Goal: Information Seeking & Learning: Learn about a topic

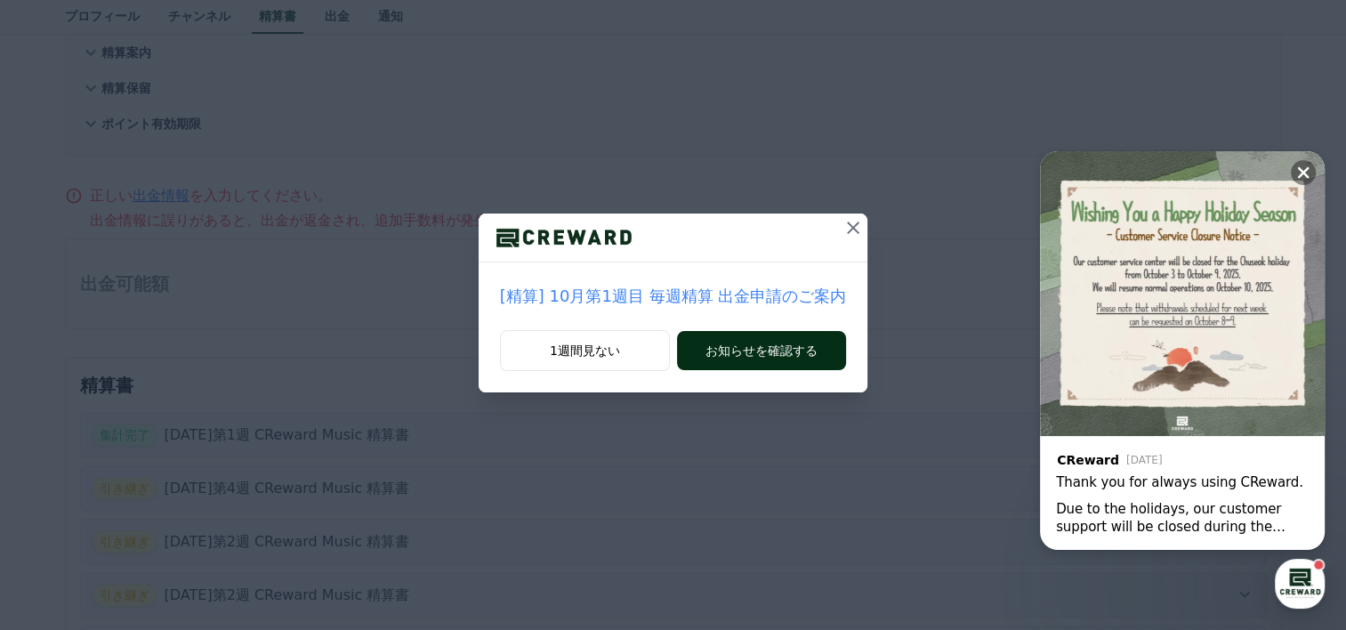
click at [772, 326] on div "[精算] 10月第1週目 毎週精算 出金申請のご案内 1週間見ない お知らせを確認する" at bounding box center [674, 303] width 390 height 179
click at [773, 349] on button "お知らせを確認する" at bounding box center [761, 350] width 169 height 39
click at [842, 230] on icon at bounding box center [852, 227] width 21 height 21
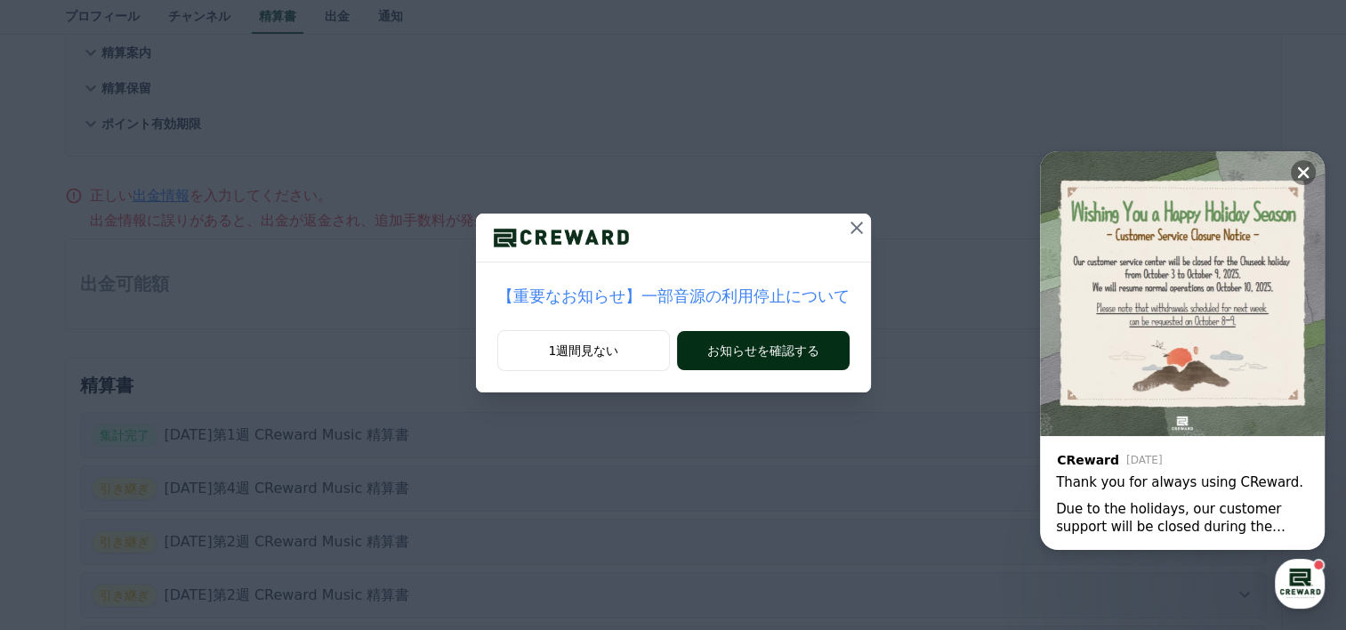
click at [790, 353] on button "お知らせを確認する" at bounding box center [763, 350] width 172 height 39
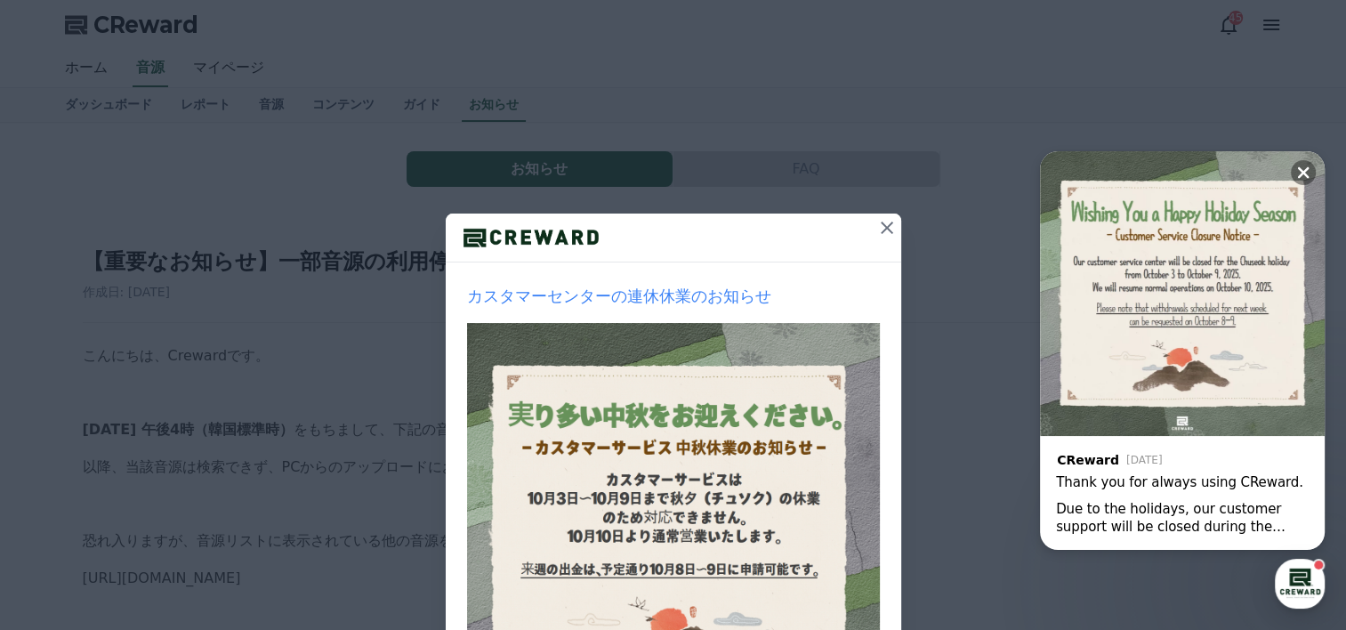
click at [876, 232] on icon at bounding box center [886, 227] width 21 height 21
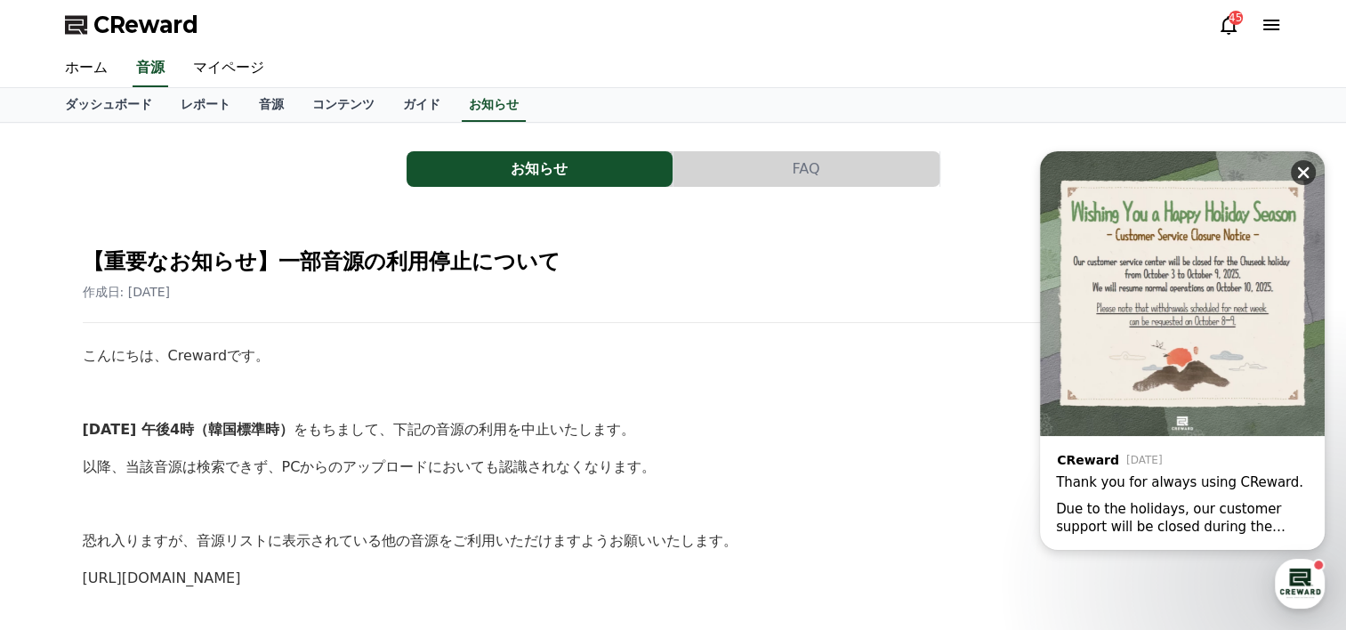
click at [1304, 165] on icon at bounding box center [1303, 173] width 18 height 18
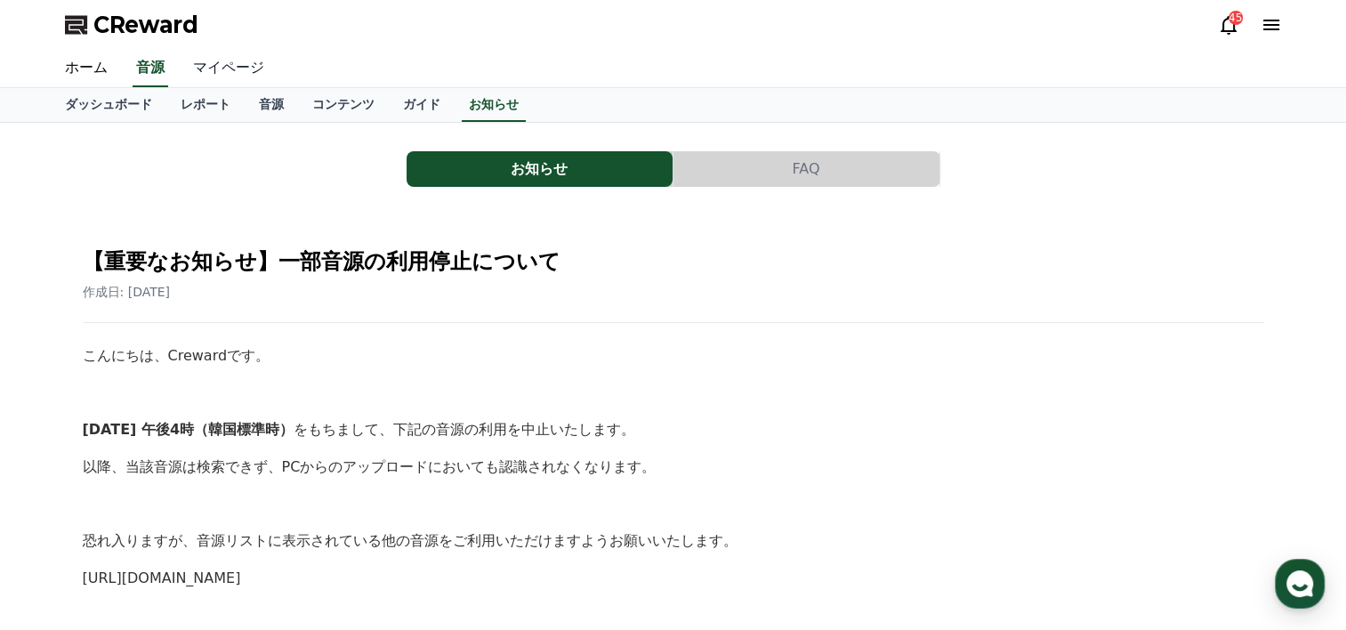
click at [210, 62] on link "マイページ" at bounding box center [229, 68] width 100 height 37
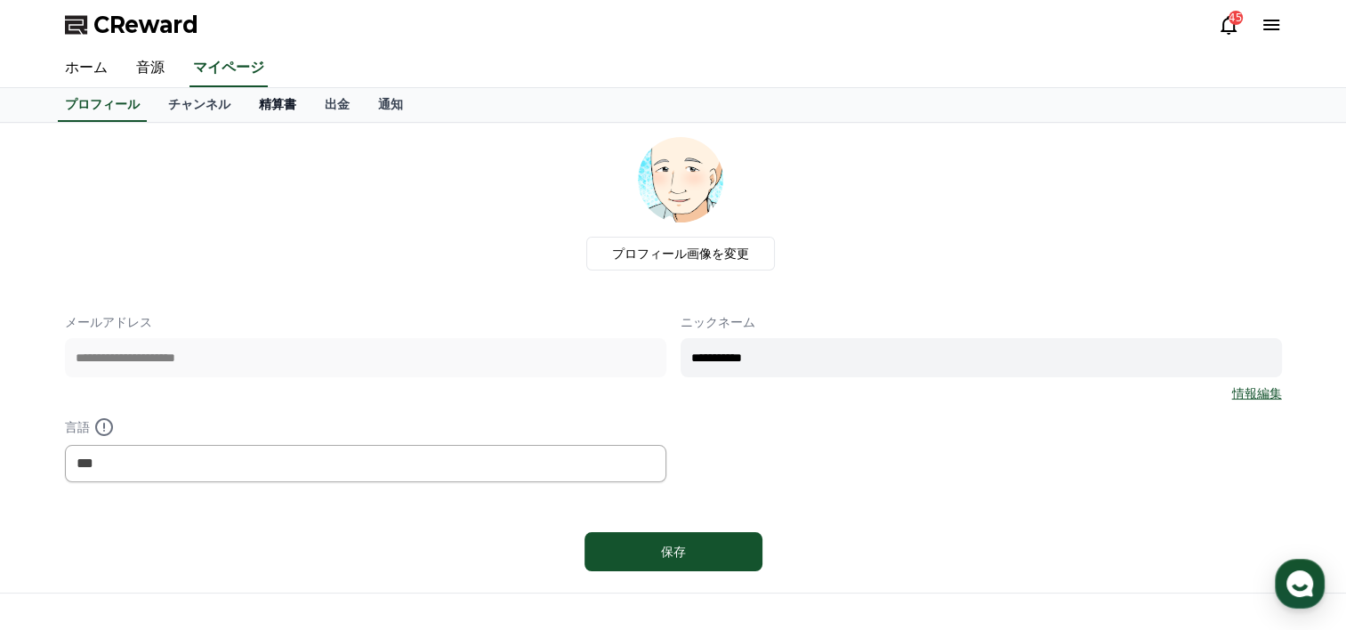
click at [245, 103] on link "精算書" at bounding box center [278, 105] width 66 height 34
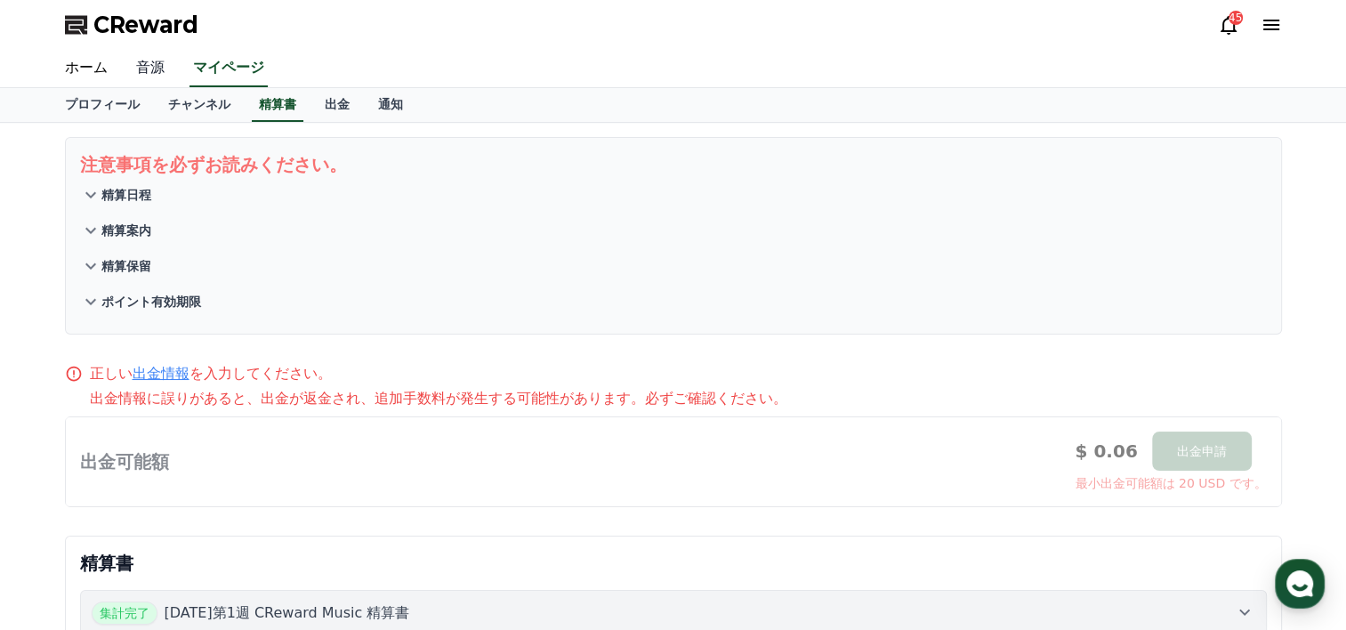
click at [133, 65] on link "音源" at bounding box center [150, 68] width 57 height 37
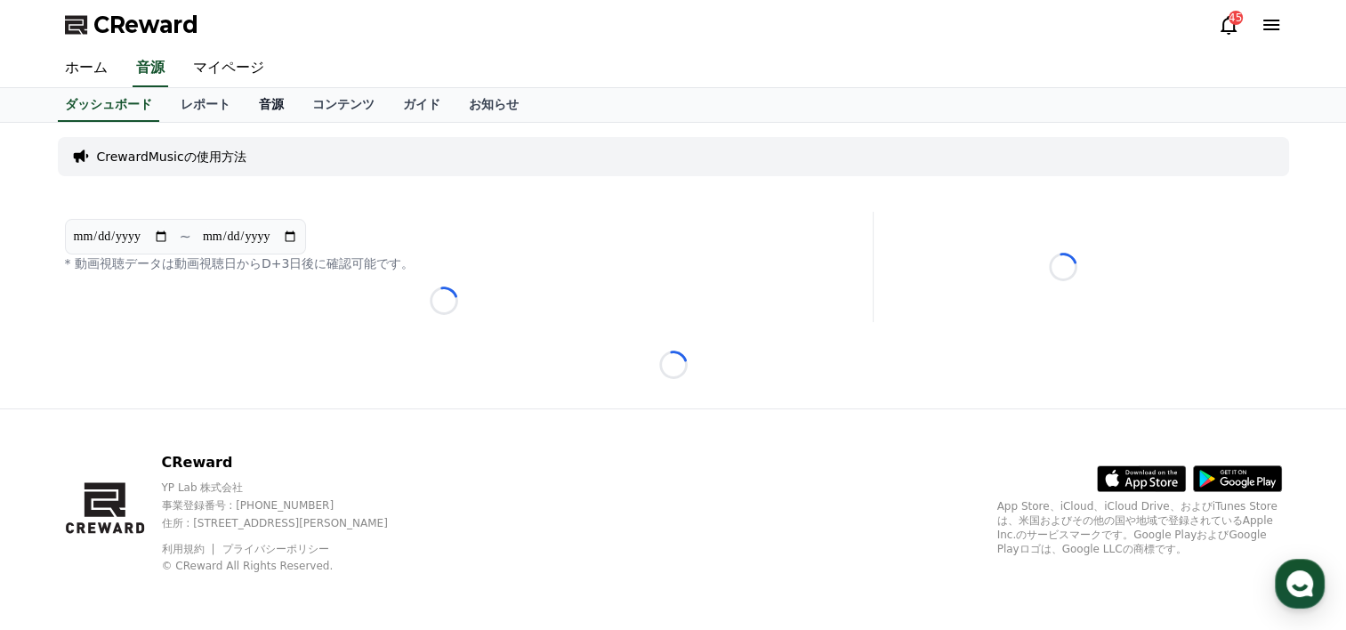
click at [245, 107] on link "音源" at bounding box center [271, 105] width 53 height 34
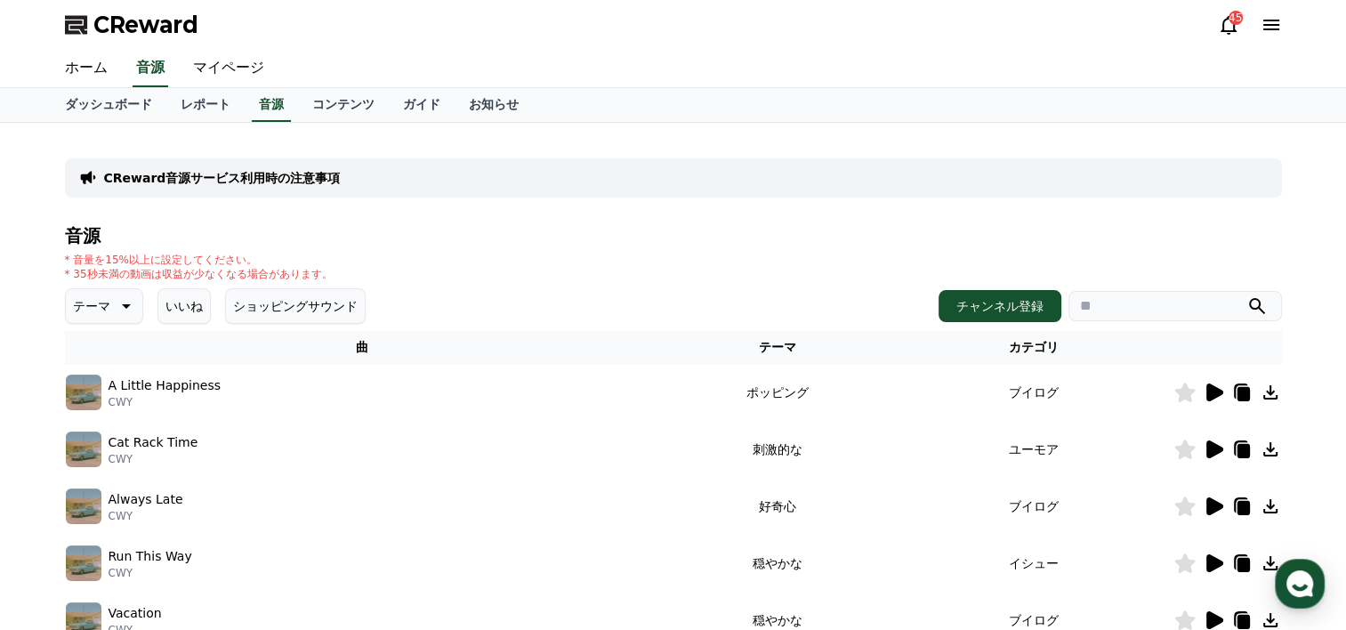
click at [1206, 391] on icon at bounding box center [1214, 392] width 17 height 18
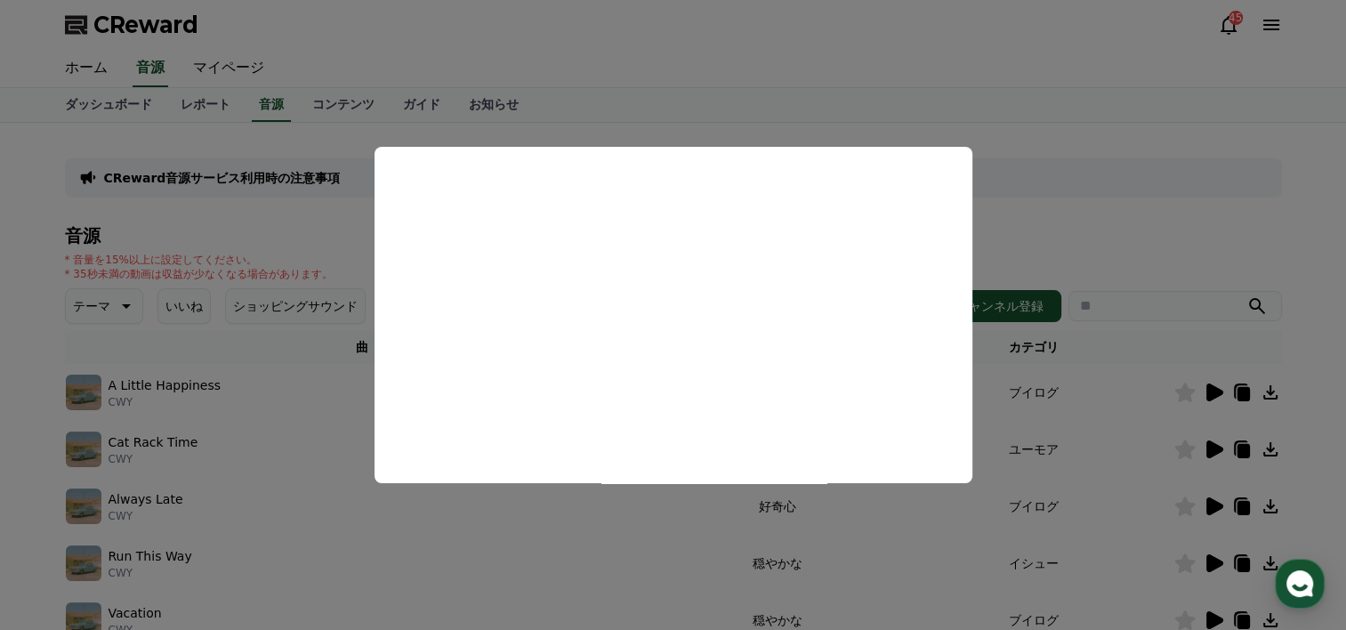
click at [771, 91] on button "close modal" at bounding box center [673, 315] width 1346 height 630
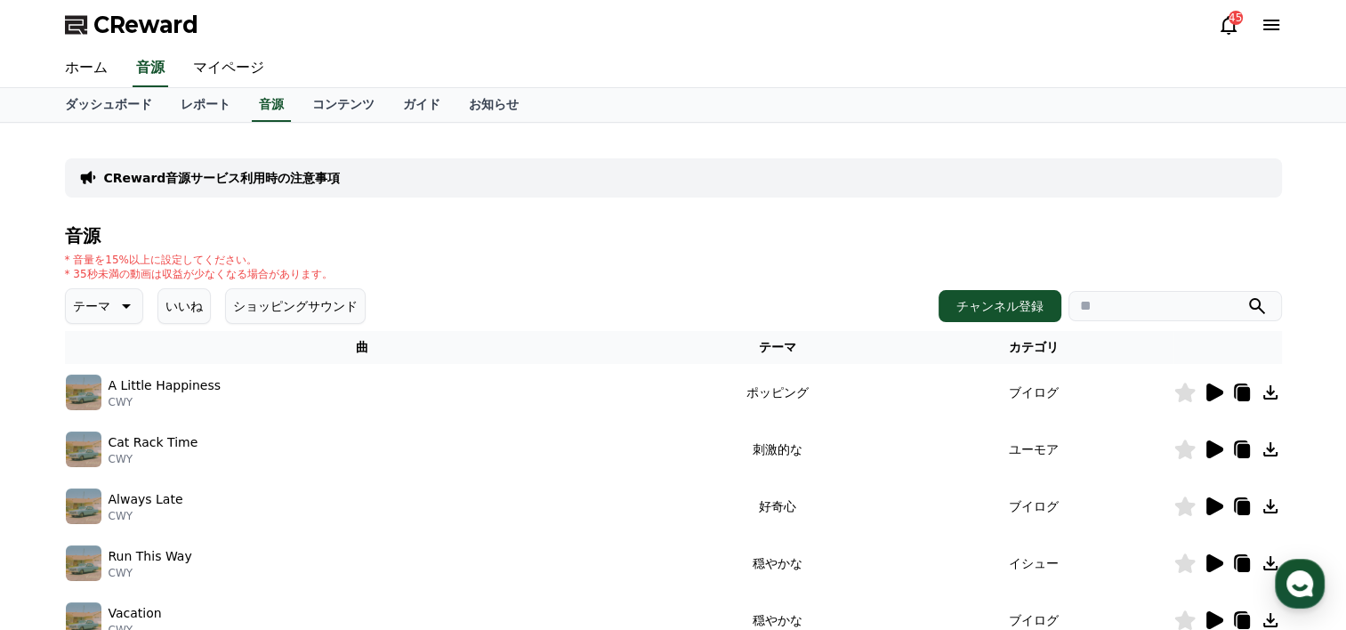
click at [1213, 444] on icon at bounding box center [1214, 449] width 17 height 18
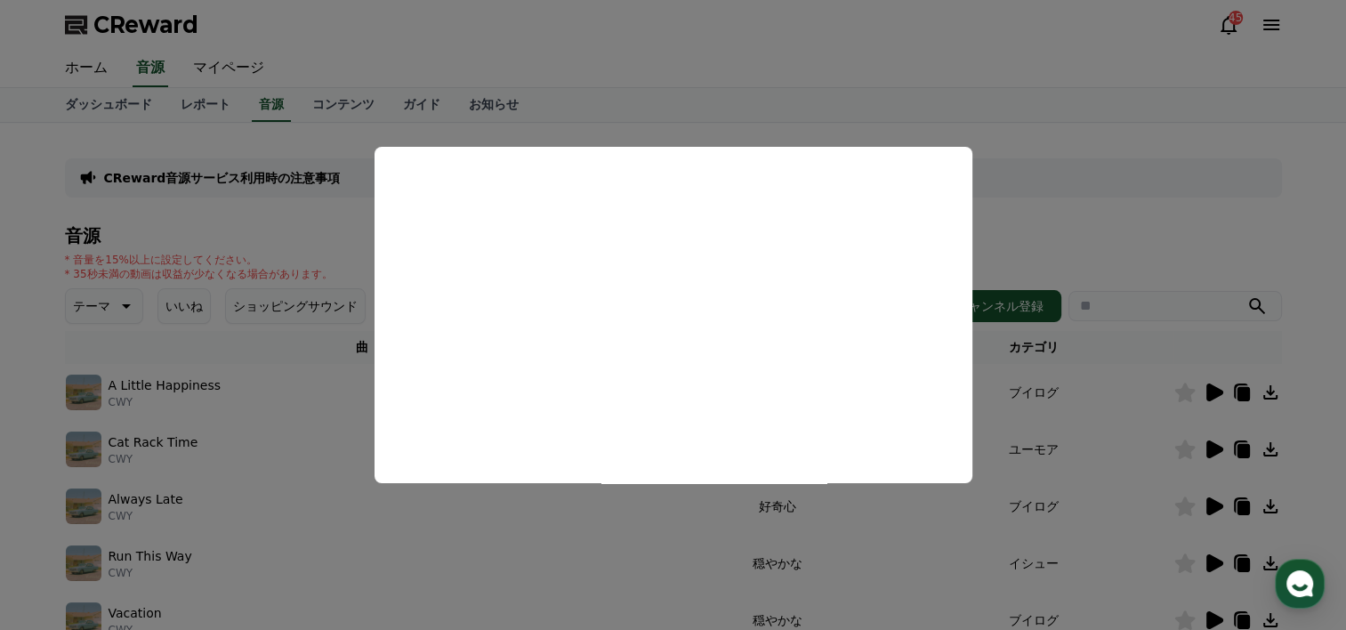
click at [761, 97] on button "close modal" at bounding box center [673, 315] width 1346 height 630
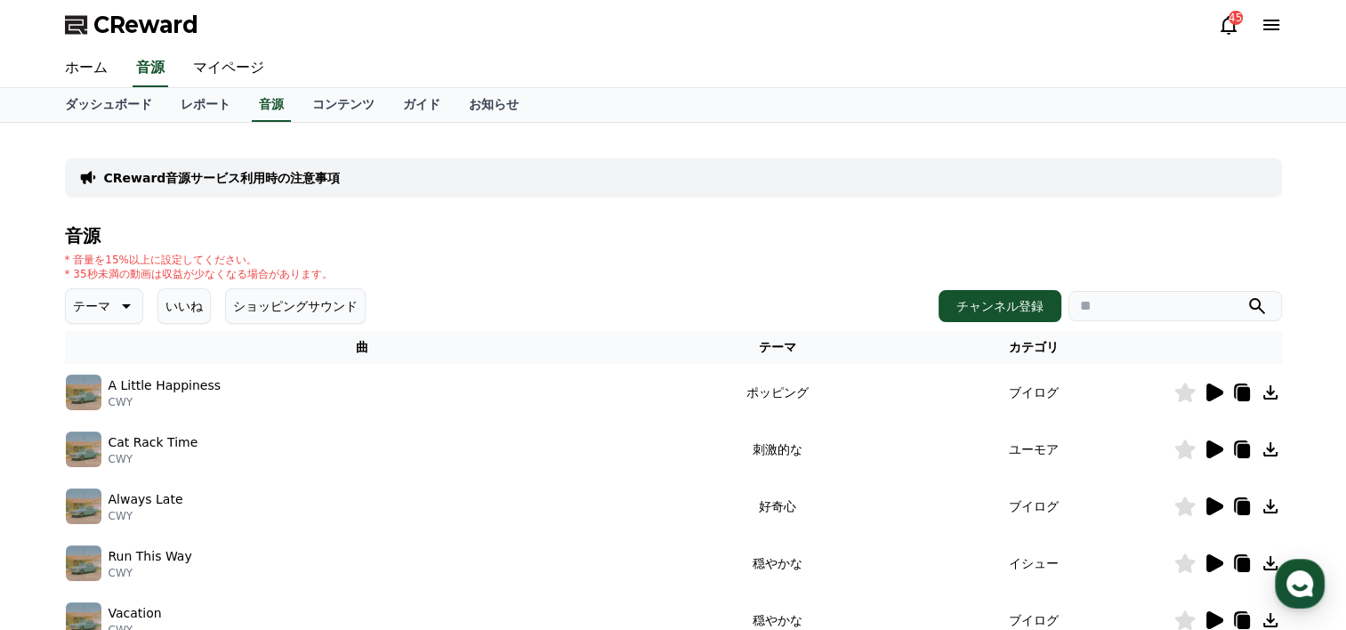
click at [1205, 501] on icon at bounding box center [1213, 506] width 21 height 21
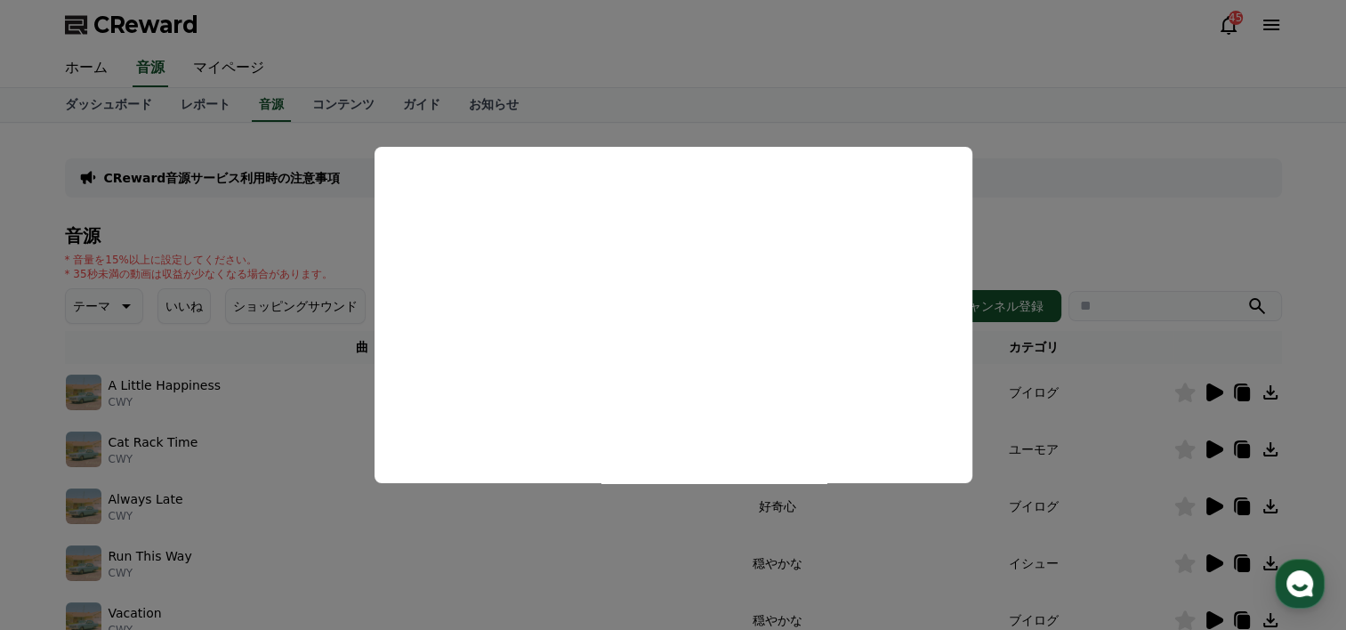
click at [715, 107] on button "close modal" at bounding box center [673, 315] width 1346 height 630
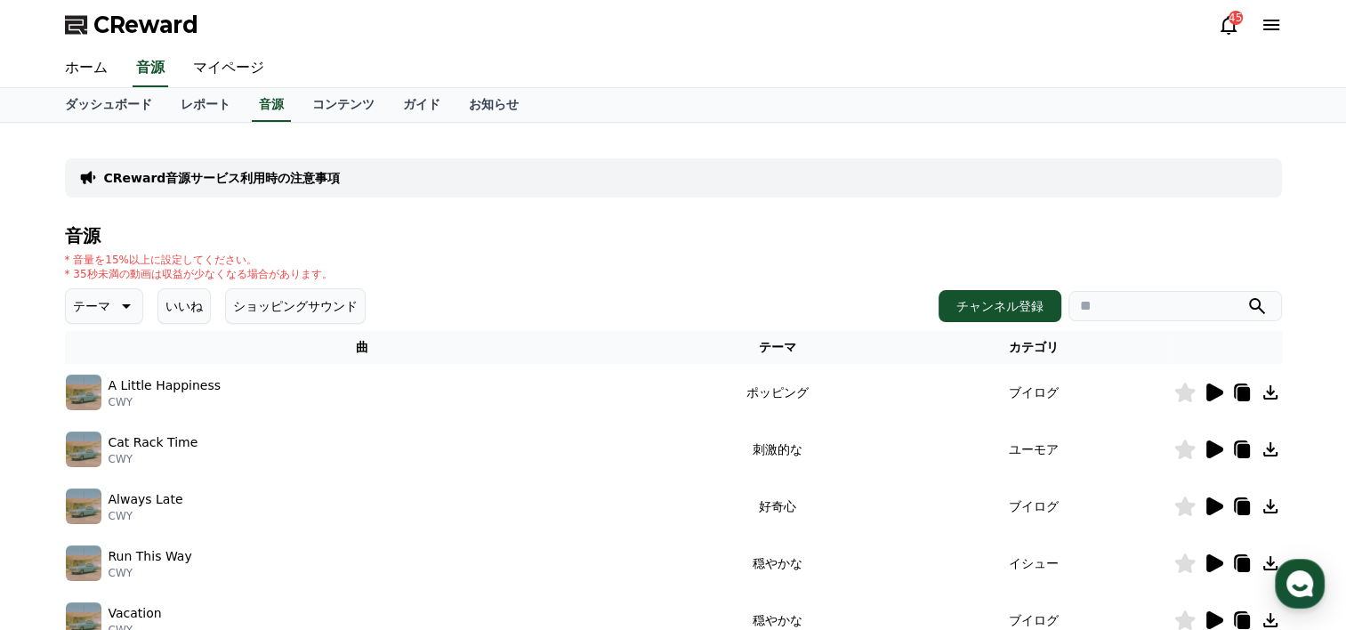
click at [1208, 556] on icon at bounding box center [1214, 563] width 17 height 18
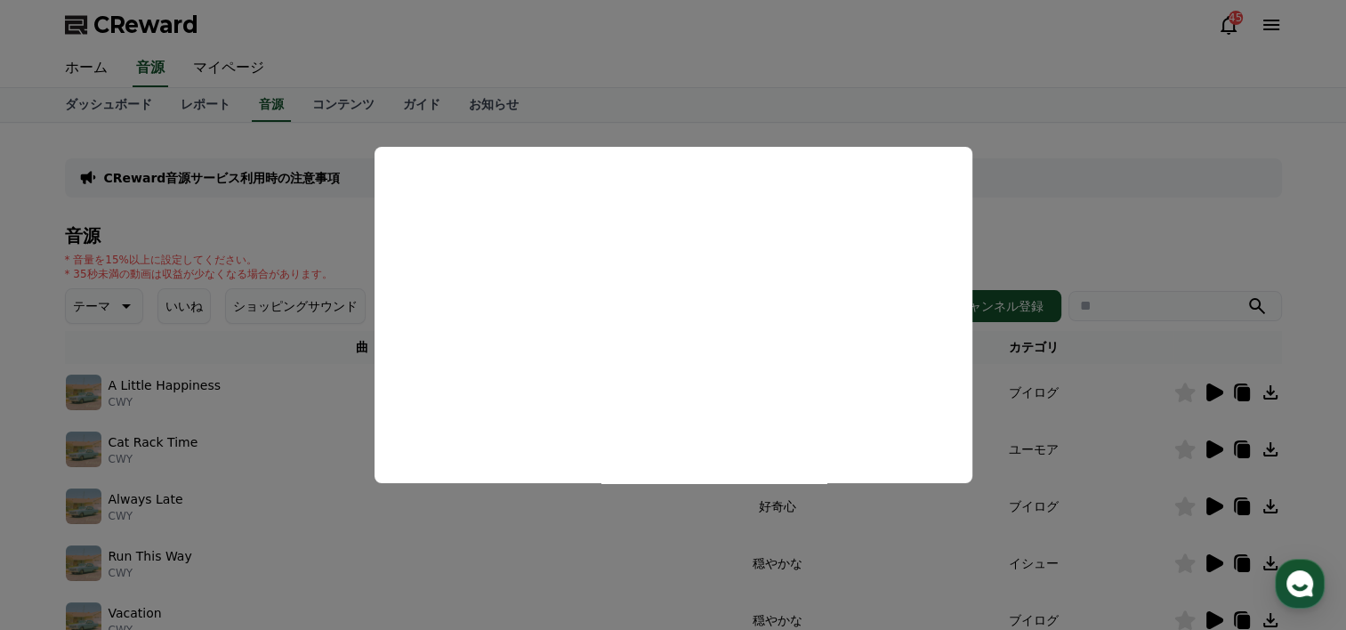
click at [1036, 210] on button "close modal" at bounding box center [673, 315] width 1346 height 630
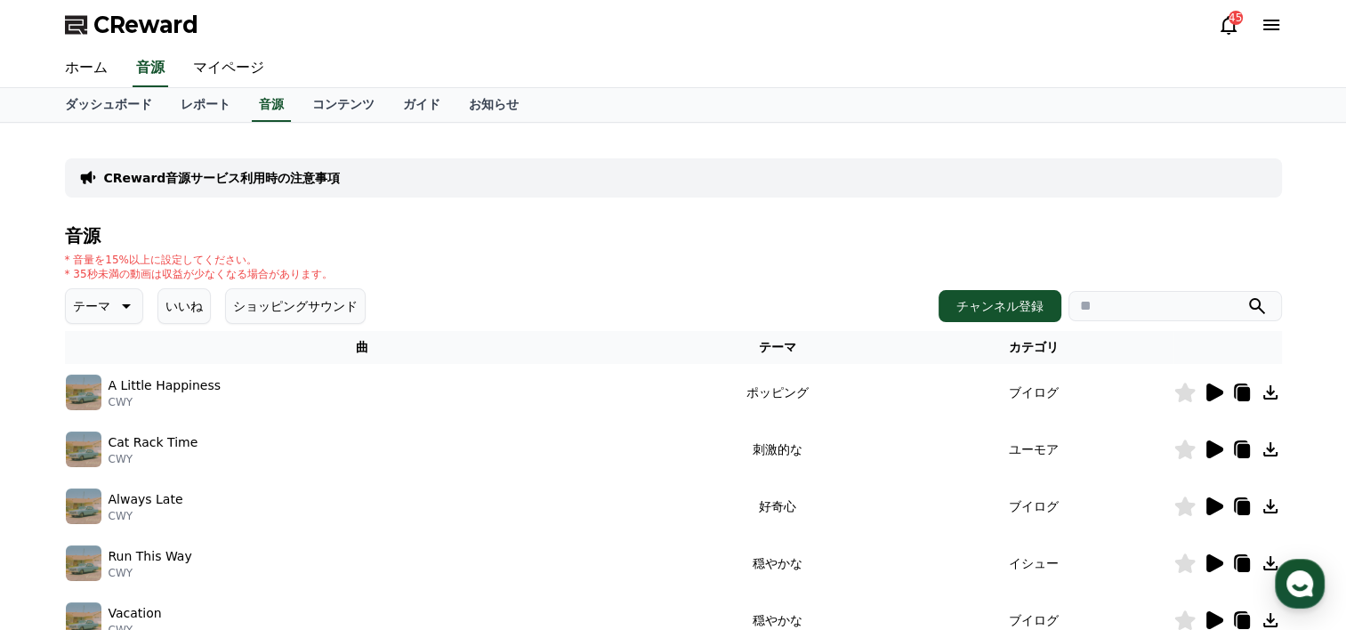
click at [1213, 554] on icon at bounding box center [1213, 562] width 21 height 21
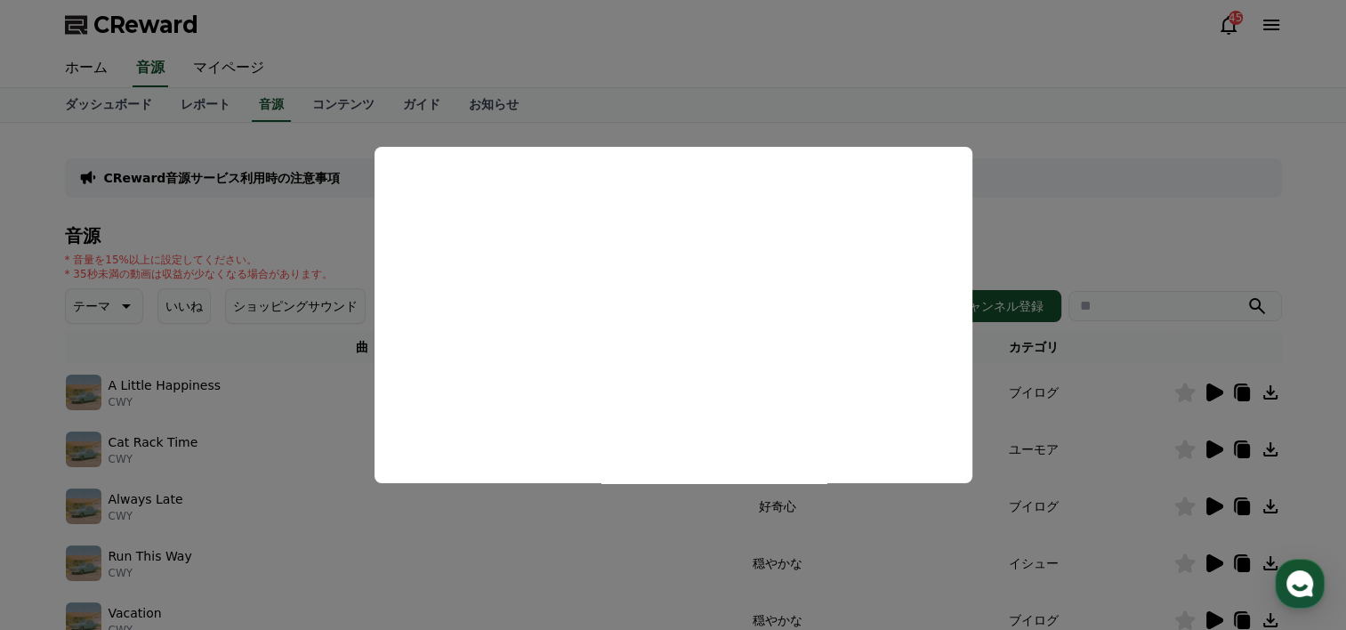
click at [808, 78] on button "close modal" at bounding box center [673, 315] width 1346 height 630
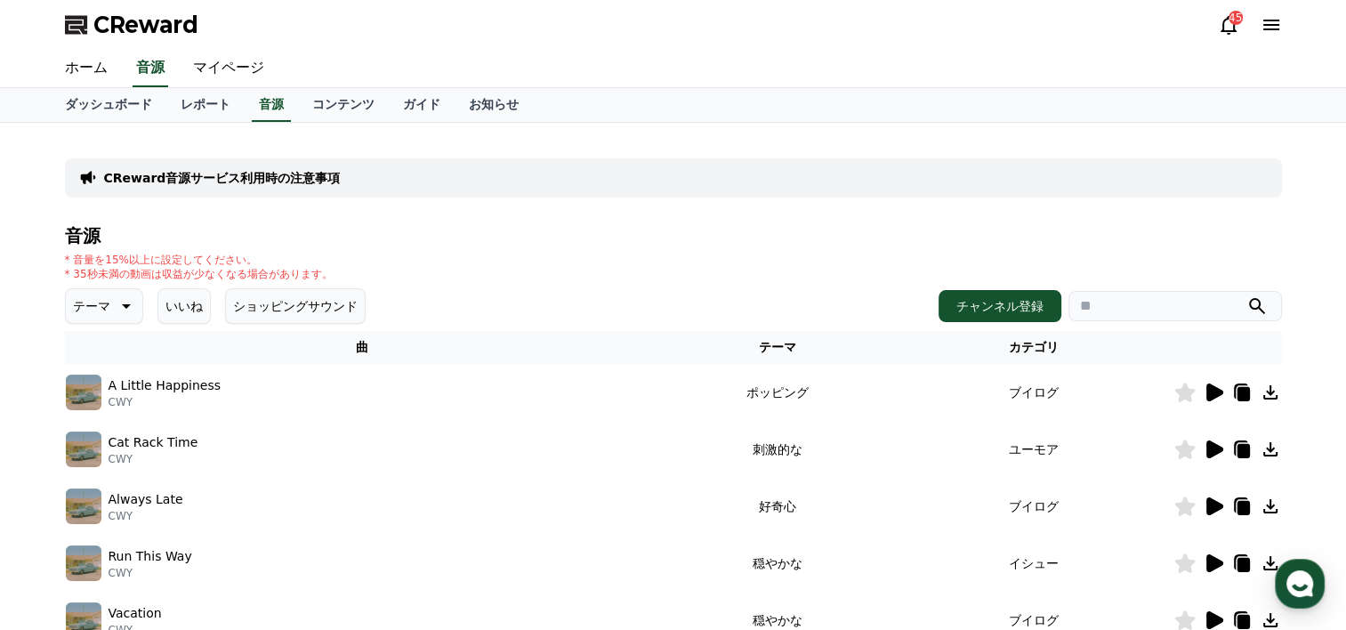
click at [1211, 623] on icon at bounding box center [1214, 620] width 17 height 18
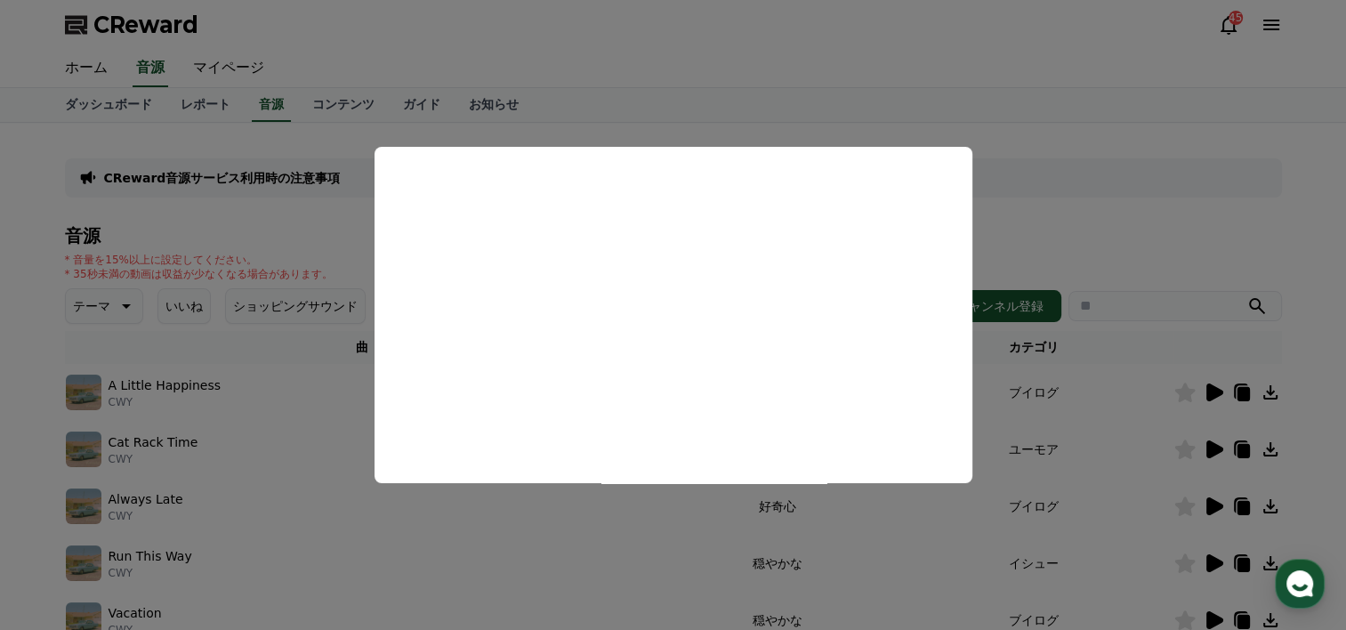
click at [1107, 233] on button "close modal" at bounding box center [673, 315] width 1346 height 630
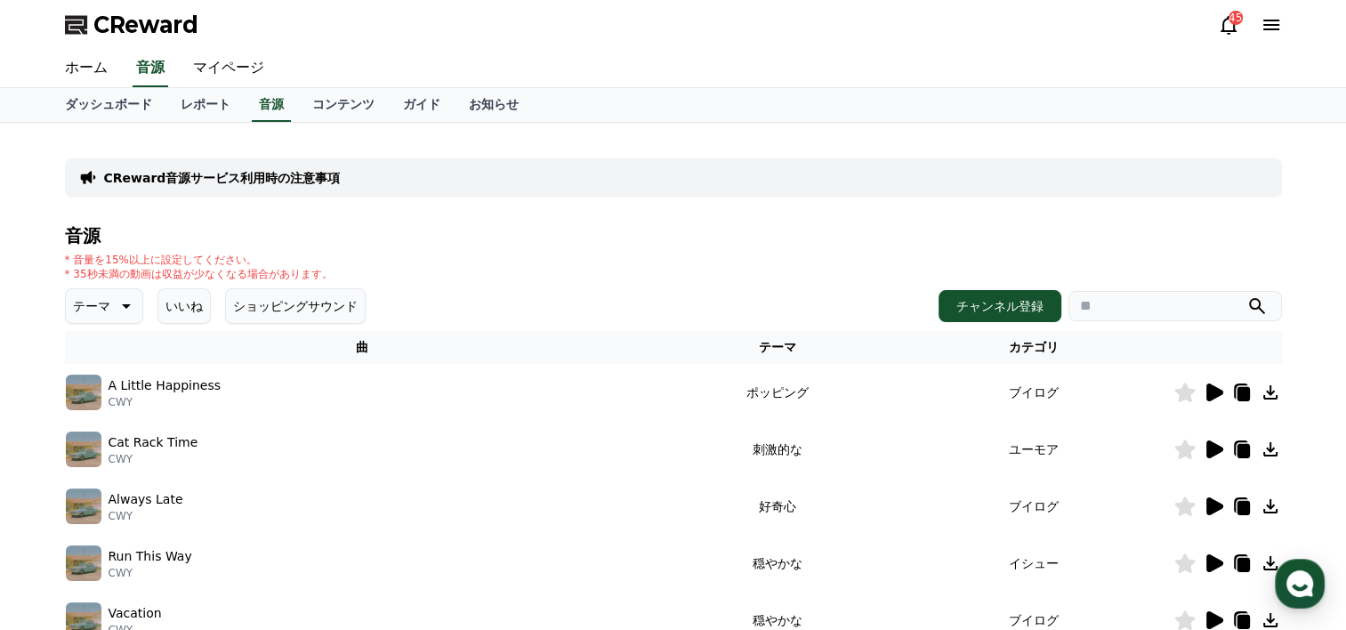
click at [1211, 452] on icon at bounding box center [1214, 449] width 17 height 18
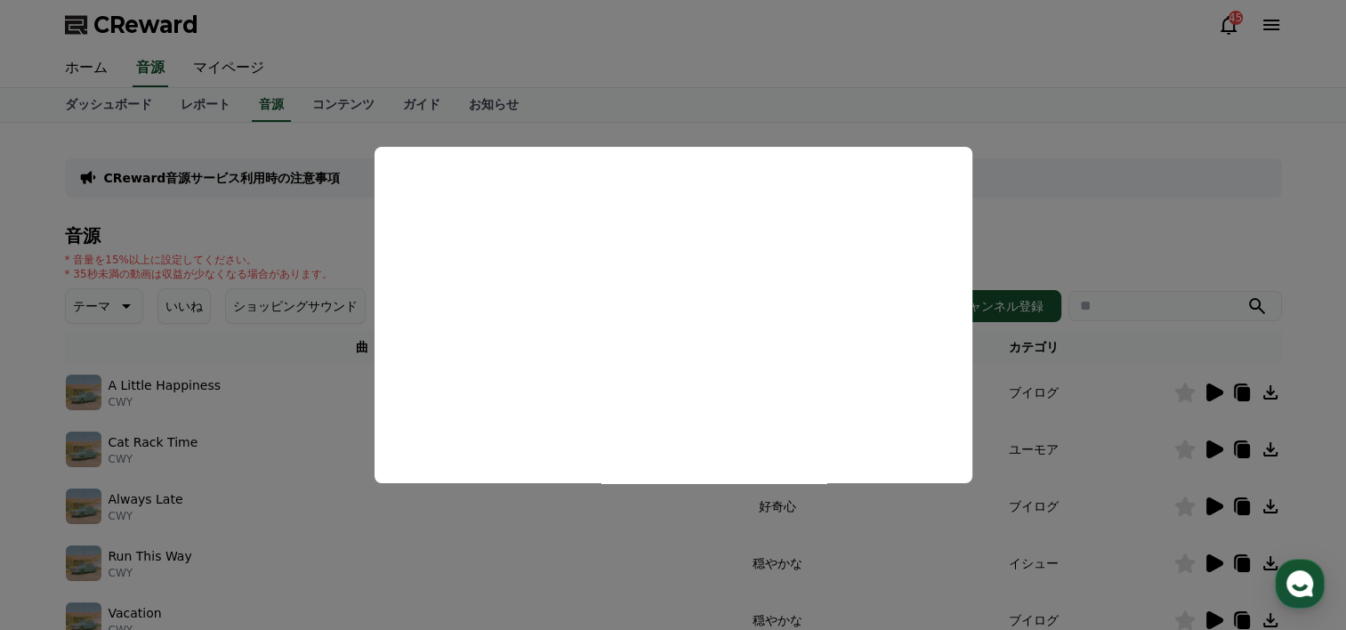
click at [1041, 62] on button "close modal" at bounding box center [673, 315] width 1346 height 630
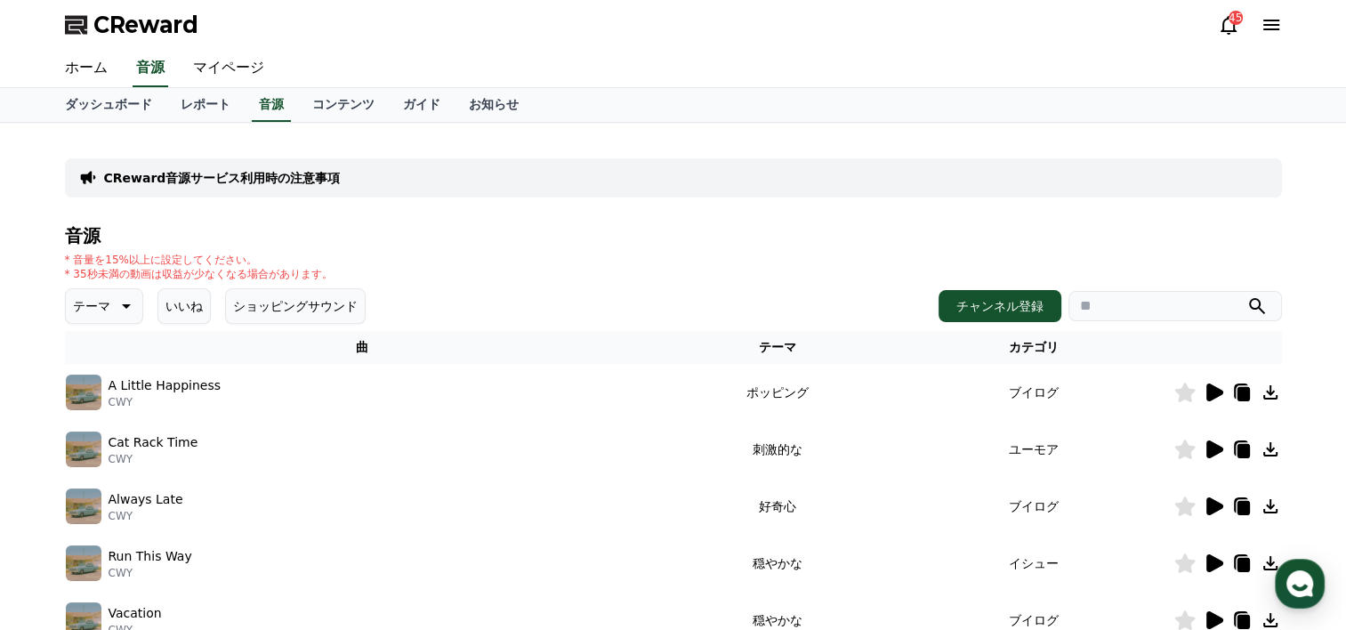
click at [1213, 386] on icon at bounding box center [1214, 392] width 17 height 18
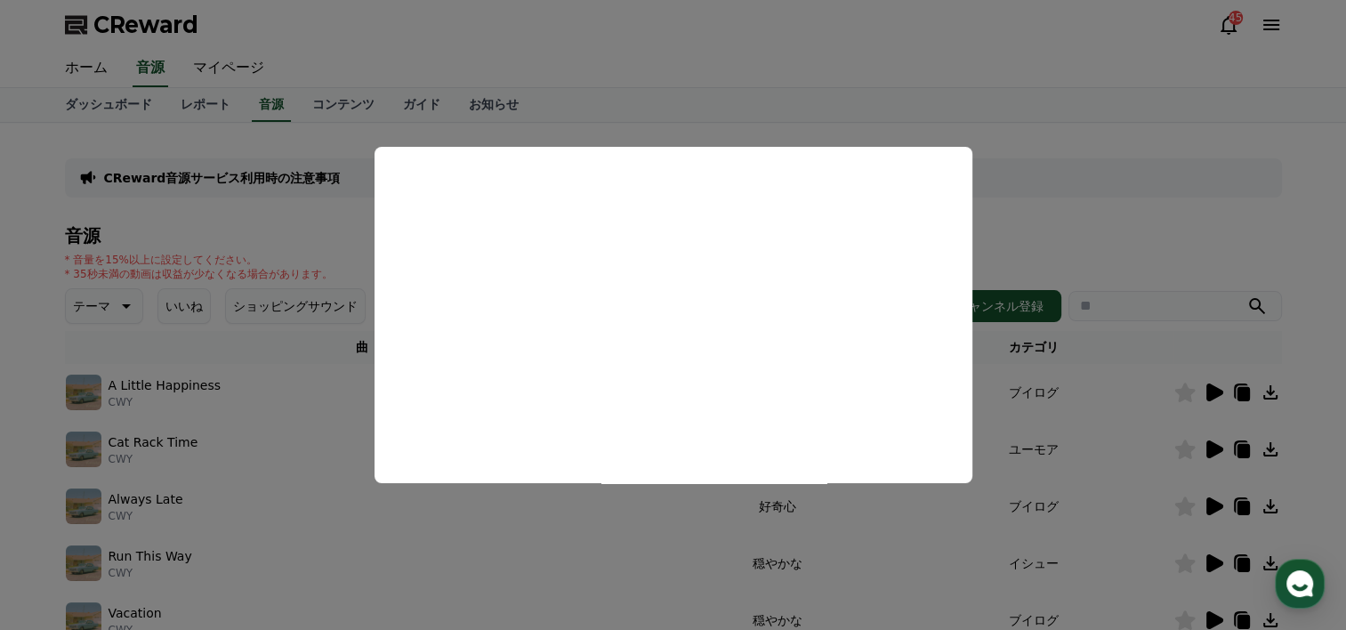
click at [1040, 200] on button "close modal" at bounding box center [673, 315] width 1346 height 630
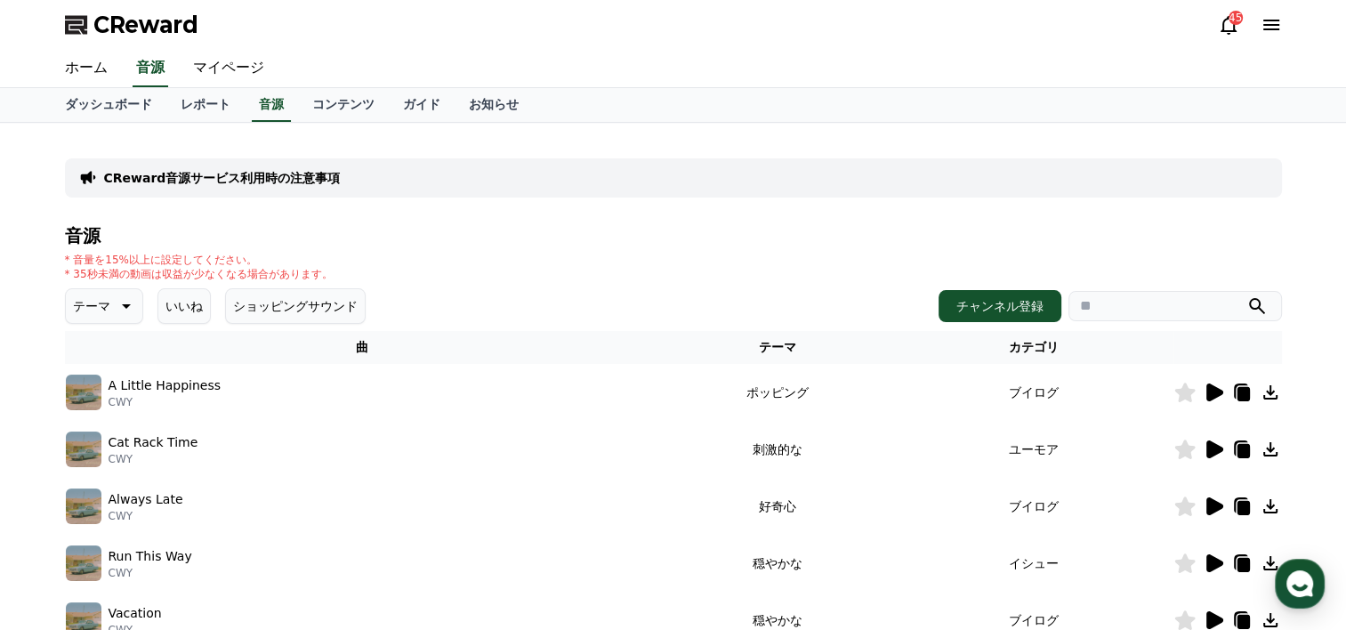
click at [1269, 385] on icon at bounding box center [1270, 392] width 14 height 14
